Goal: Task Accomplishment & Management: Use online tool/utility

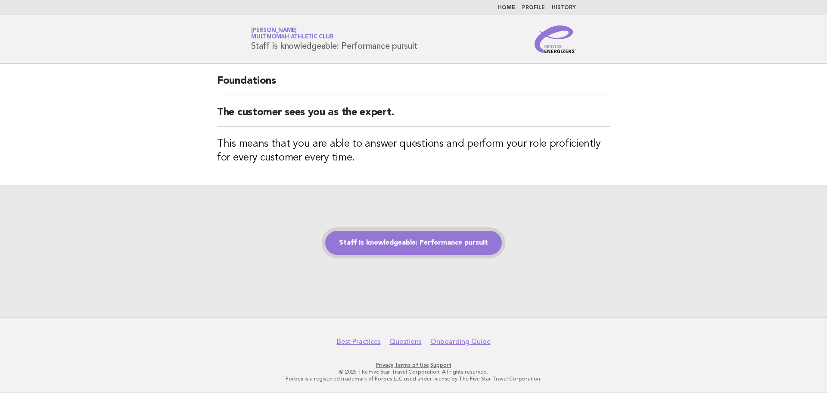
click at [430, 242] on link "Staff is knowledgeable: Performance pursuit" at bounding box center [413, 243] width 177 height 24
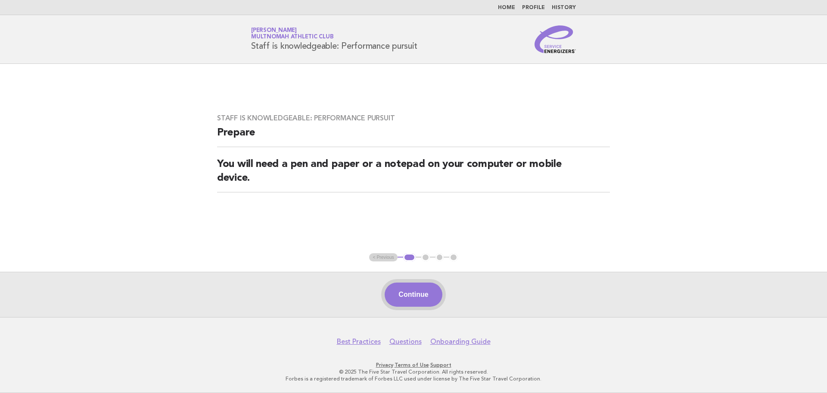
click at [419, 291] on button "Continue" at bounding box center [413, 294] width 57 height 24
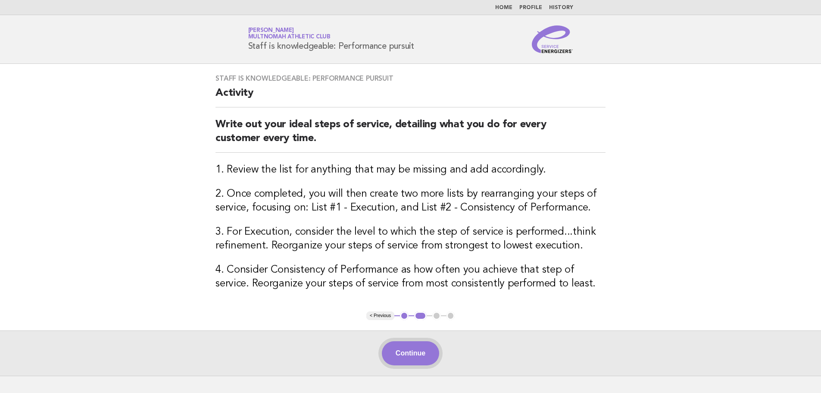
click at [415, 352] on button "Continue" at bounding box center [410, 353] width 57 height 24
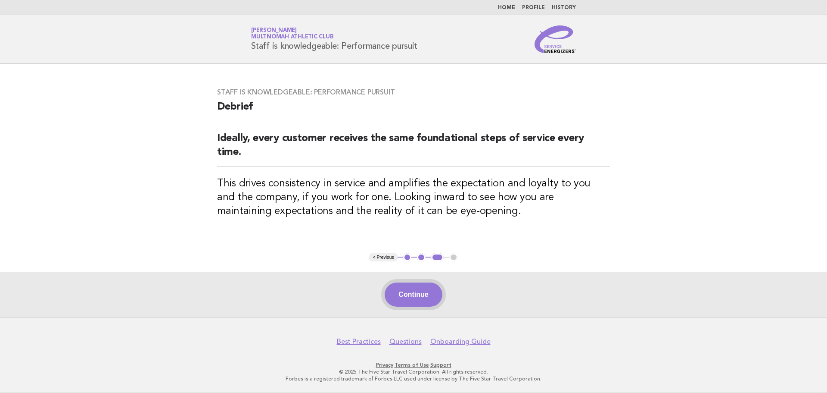
click at [418, 301] on button "Continue" at bounding box center [413, 294] width 57 height 24
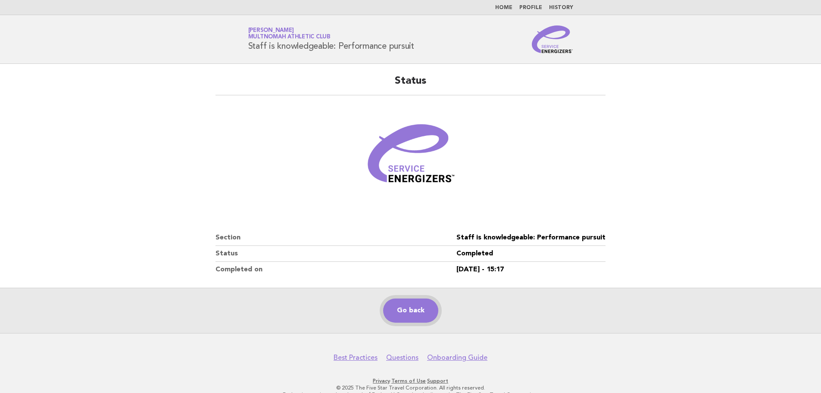
click at [403, 310] on link "Go back" at bounding box center [410, 310] width 55 height 24
